Goal: Complete application form

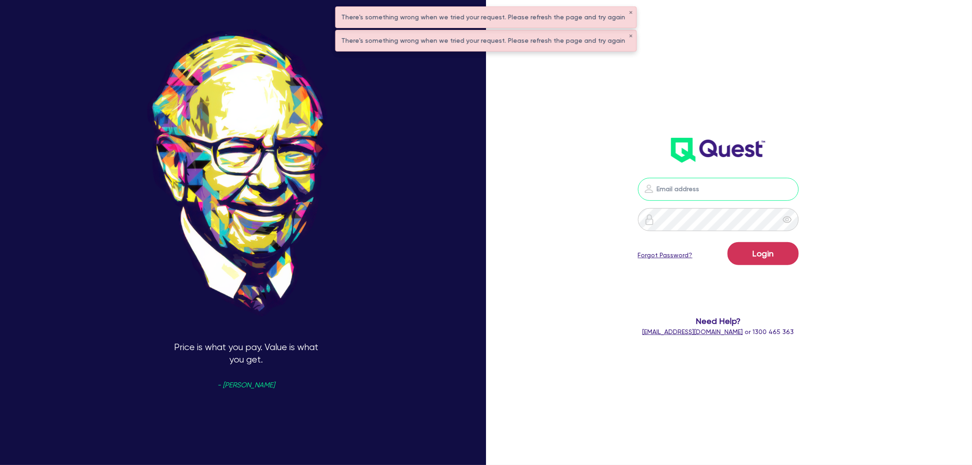
type input "[EMAIL_ADDRESS][PERSON_NAME][DOMAIN_NAME]"
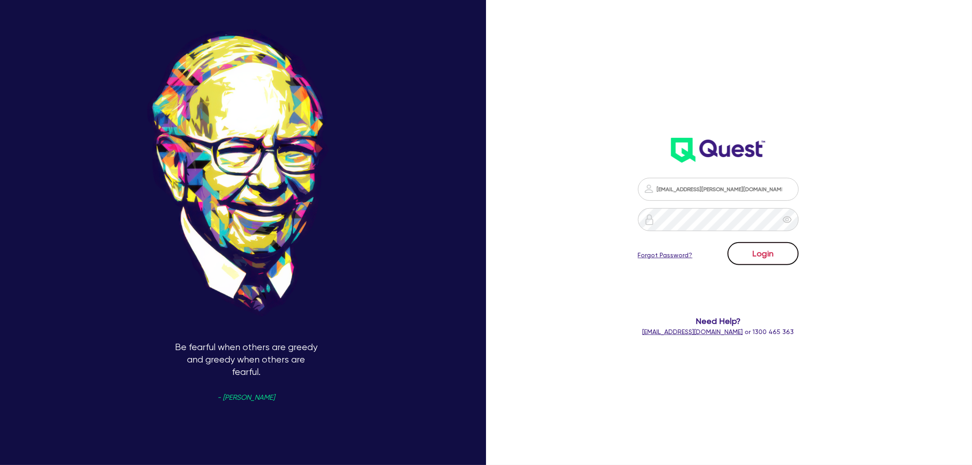
click at [769, 260] on button "Login" at bounding box center [763, 253] width 71 height 23
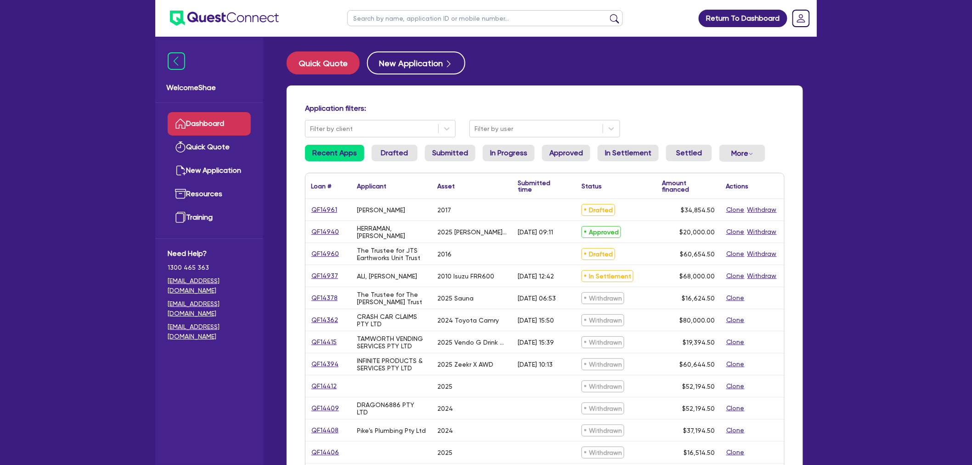
click at [410, 15] on input "text" at bounding box center [485, 18] width 276 height 16
type input "by golden"
click at [607, 14] on button "submit" at bounding box center [614, 20] width 15 height 13
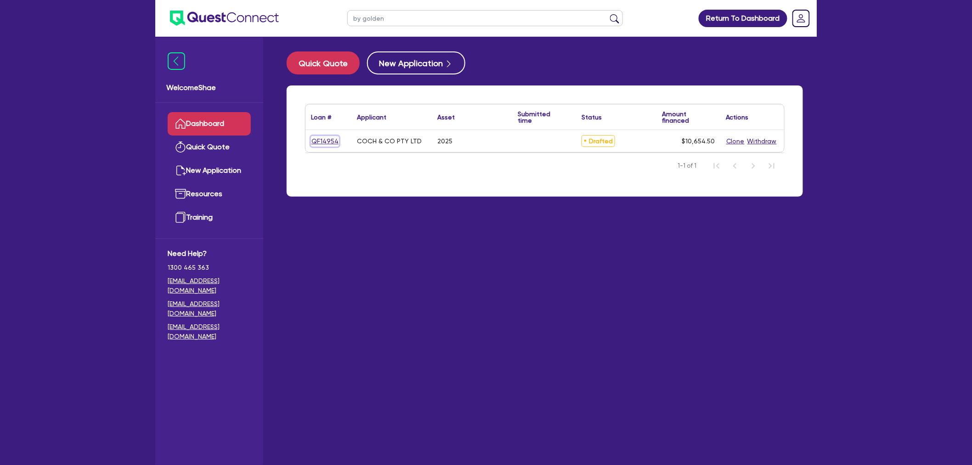
click at [325, 138] on link "QF14954" at bounding box center [325, 141] width 28 height 11
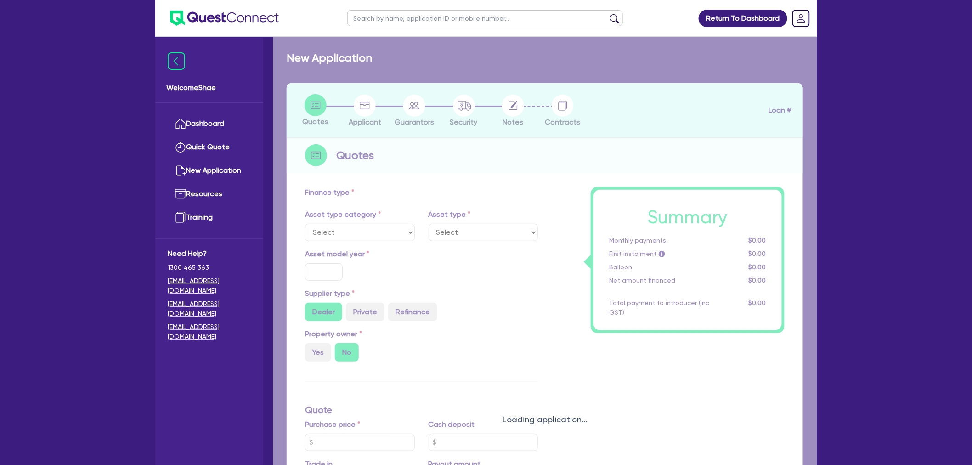
select select "TERTIARY_ASSETS"
type input "2025"
radio input "true"
type input "10,000"
type input "5"
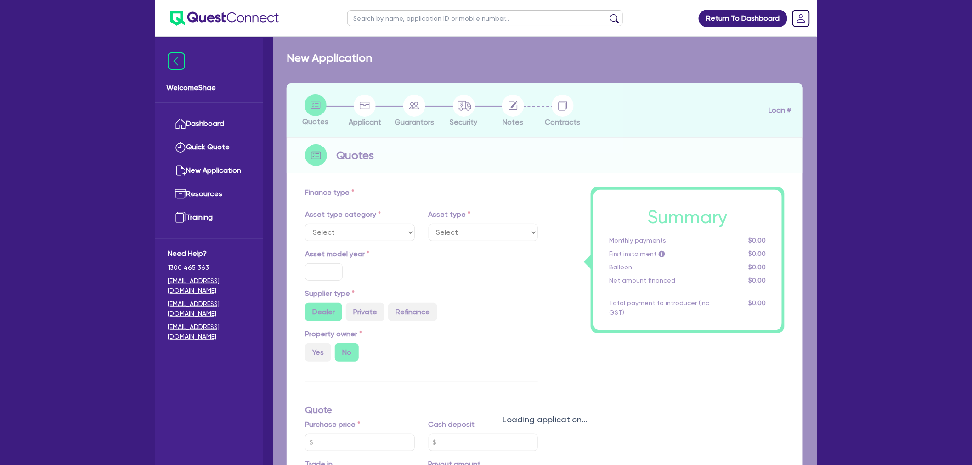
type input "532.73"
type input "17.95"
select select "BEAUTY_EQUIPMENT"
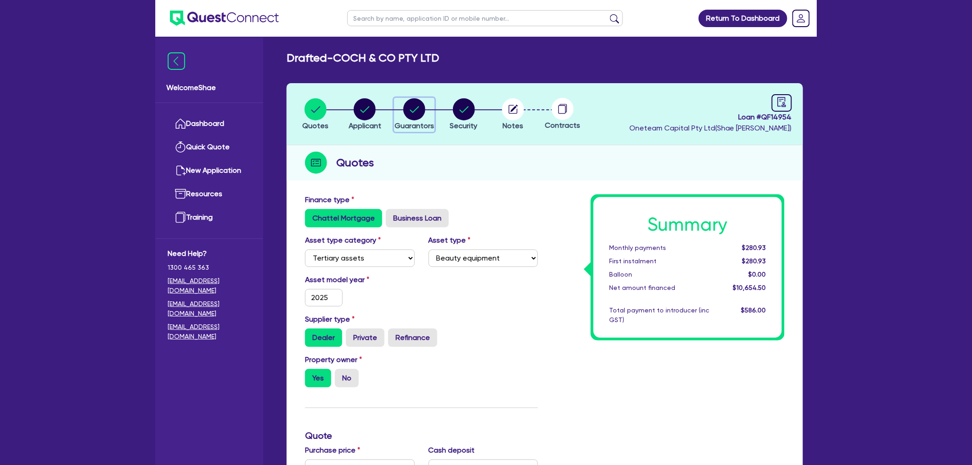
click at [408, 109] on circle "button" at bounding box center [414, 109] width 22 height 22
select select "MRS"
select select "MARRIED"
select select "PROPERTY"
select select "CASH"
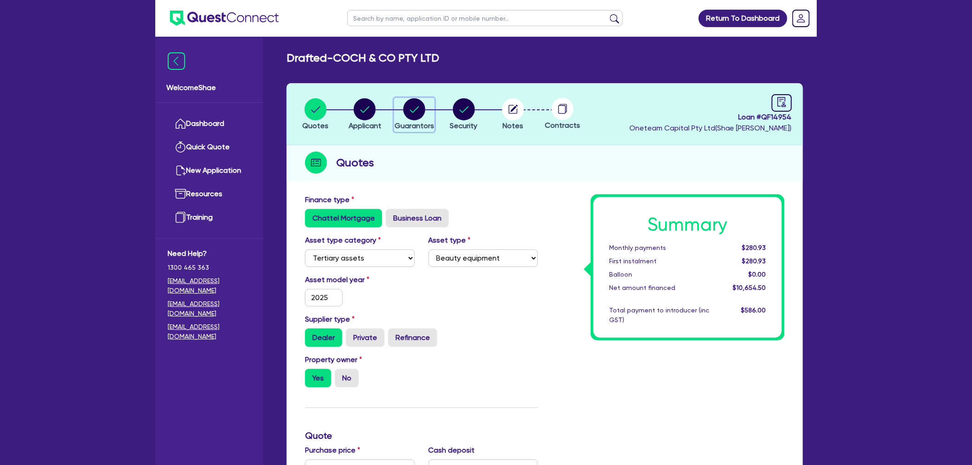
select select "VEHICLE"
select select "EQUIPMENT"
select select "HOUSEHOLD_PERSONAL"
select select "MORTGAGE"
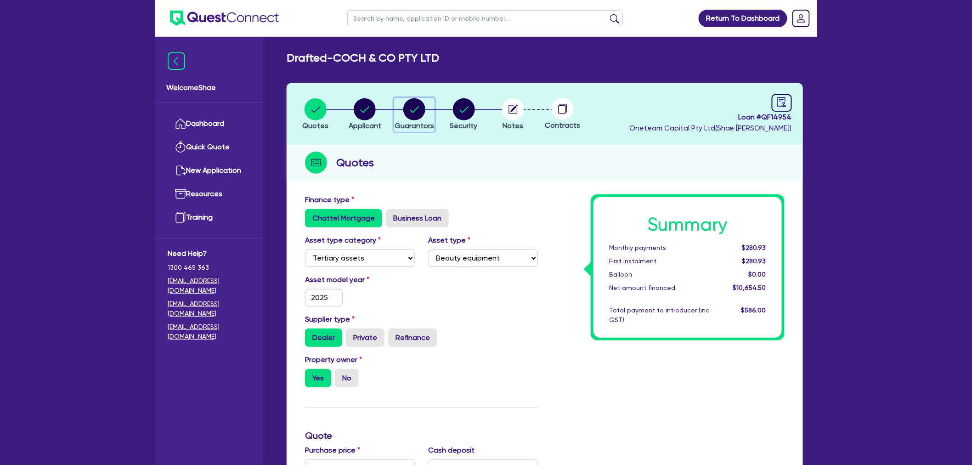
select select "CREDIT_CARD"
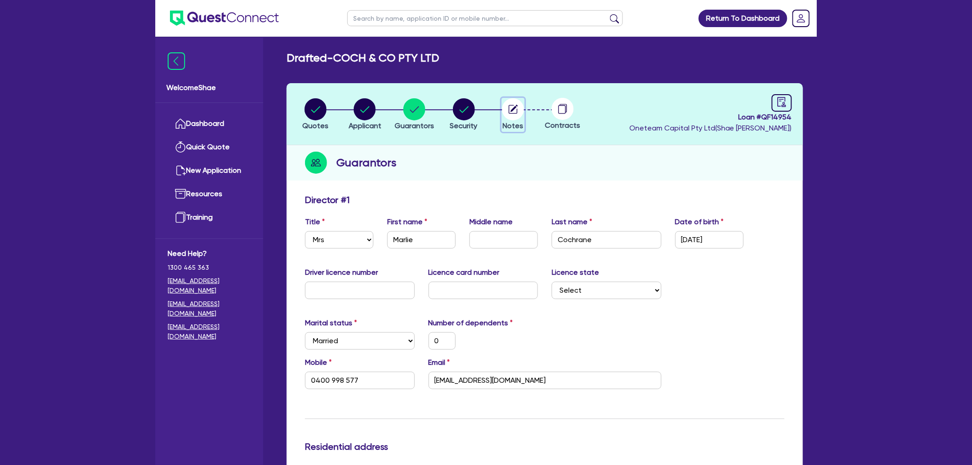
click at [516, 116] on circle "button" at bounding box center [513, 109] width 22 height 22
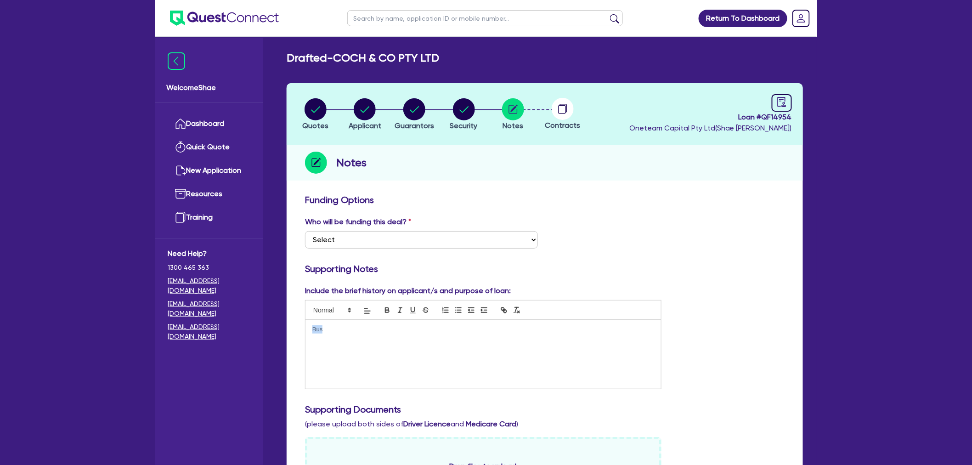
click at [760, 266] on h3 "Supporting Notes" at bounding box center [545, 268] width 480 height 11
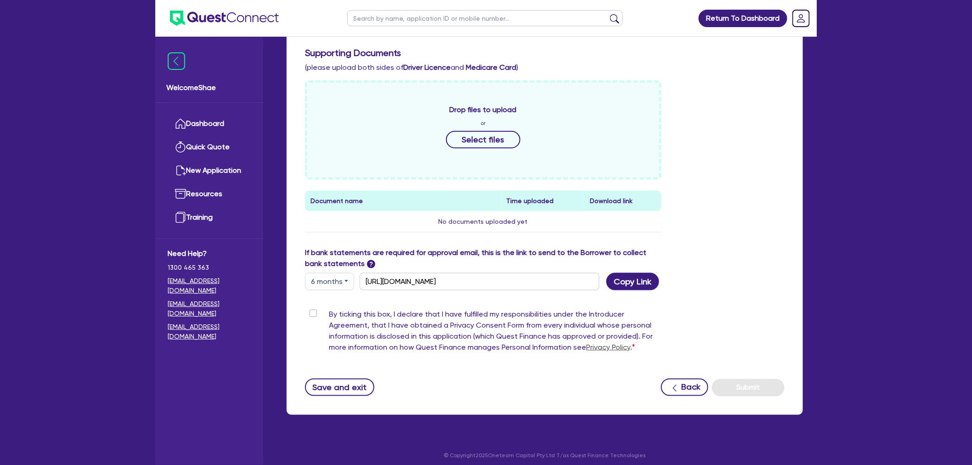
scroll to position [362, 0]
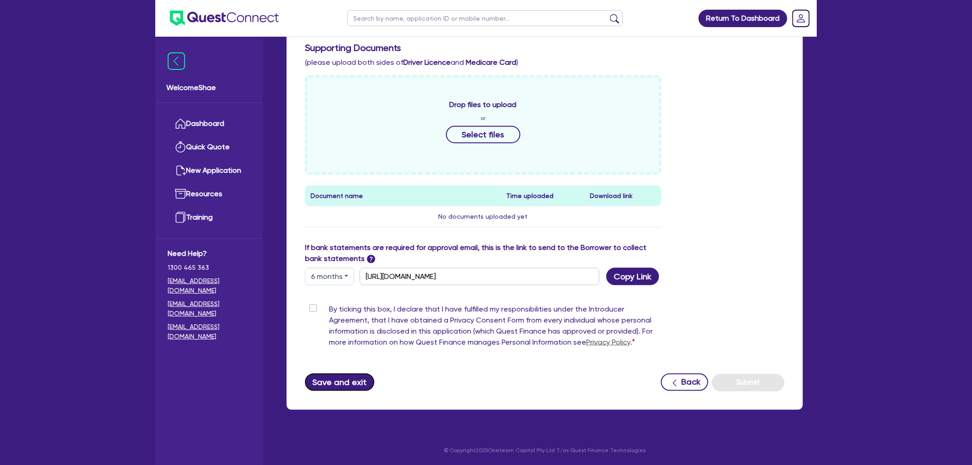
click at [348, 374] on button "Save and exit" at bounding box center [339, 382] width 69 height 17
